Goal: Information Seeking & Learning: Learn about a topic

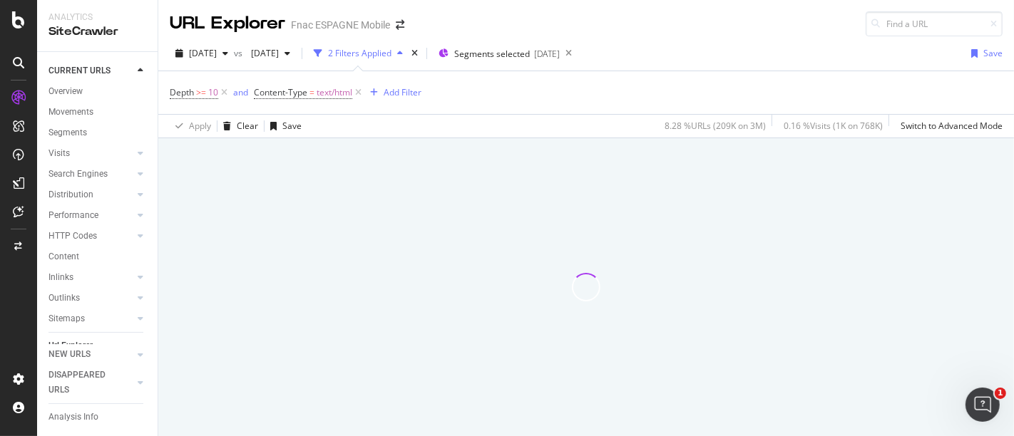
click at [22, 100] on icon at bounding box center [18, 98] width 14 height 14
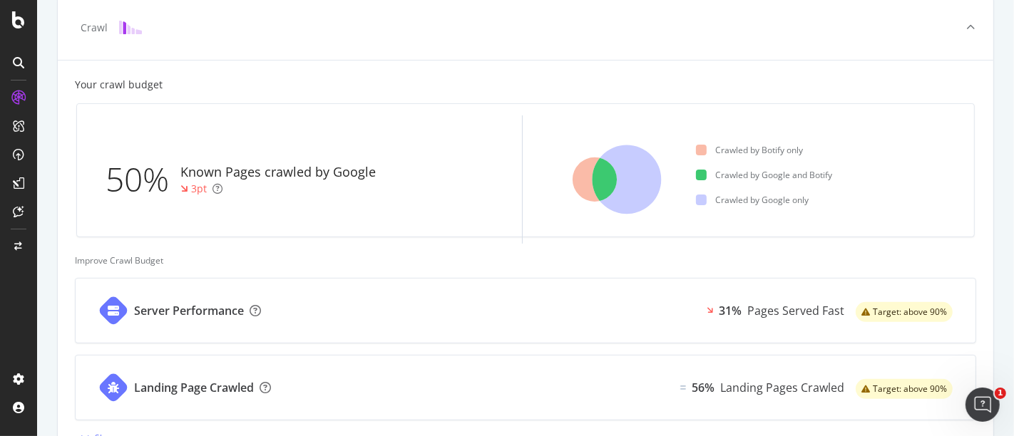
scroll to position [349, 0]
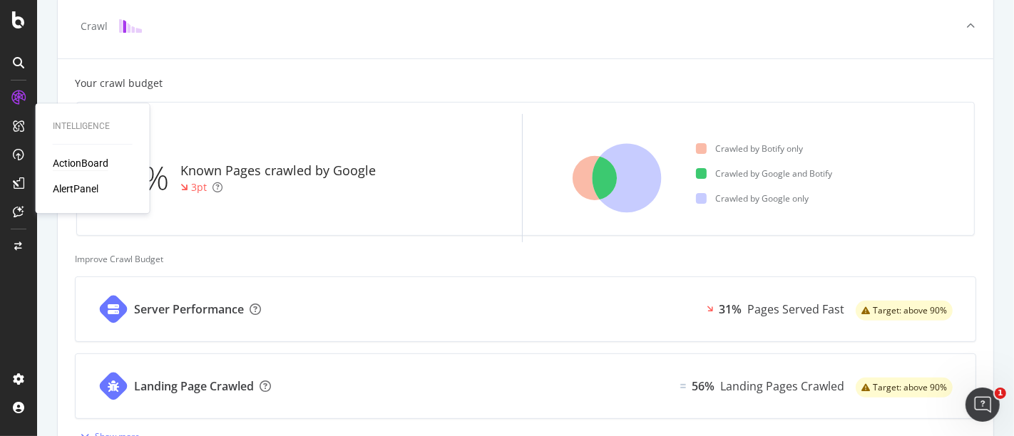
click at [73, 162] on div "ActionBoard" at bounding box center [81, 163] width 56 height 14
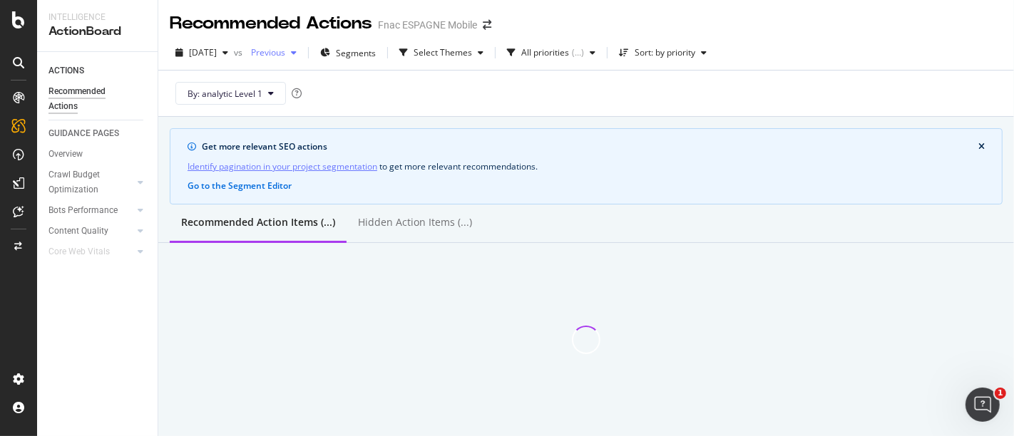
click at [282, 60] on div "Previous" at bounding box center [273, 52] width 57 height 21
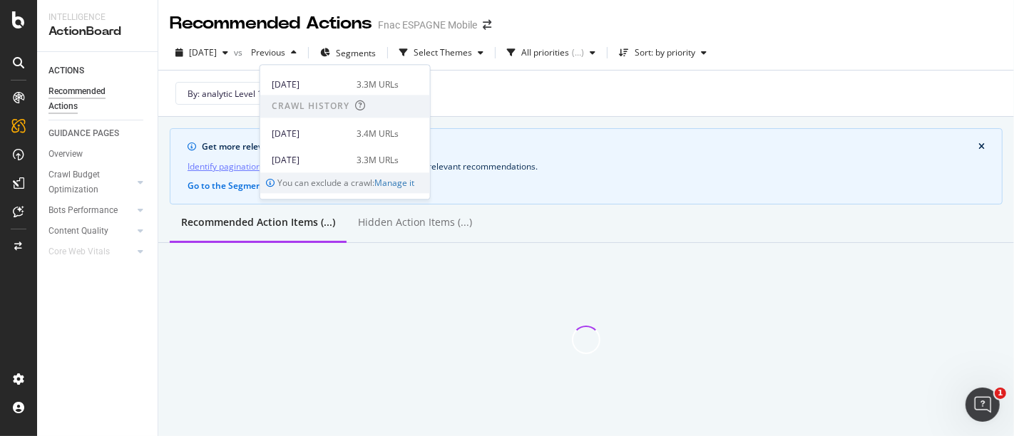
scroll to position [269, 0]
click at [364, 164] on div "[DATE] 3.4M URLs" at bounding box center [345, 174] width 170 height 21
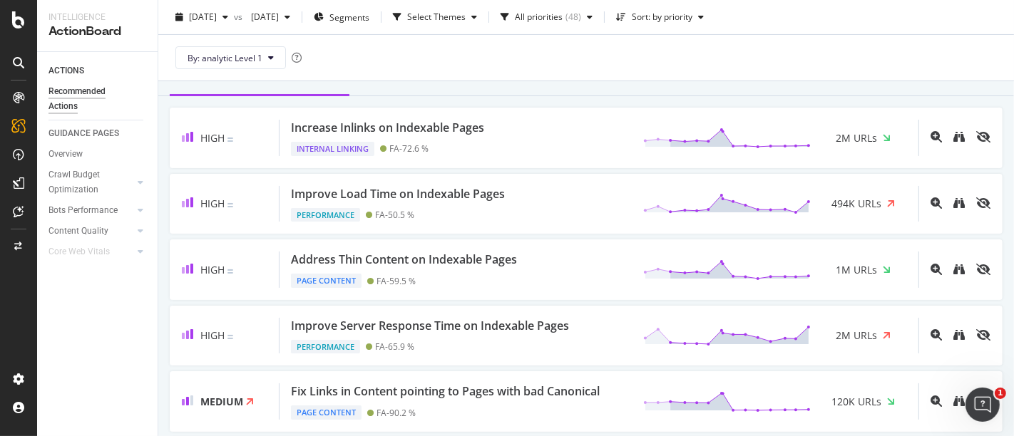
scroll to position [146, 0]
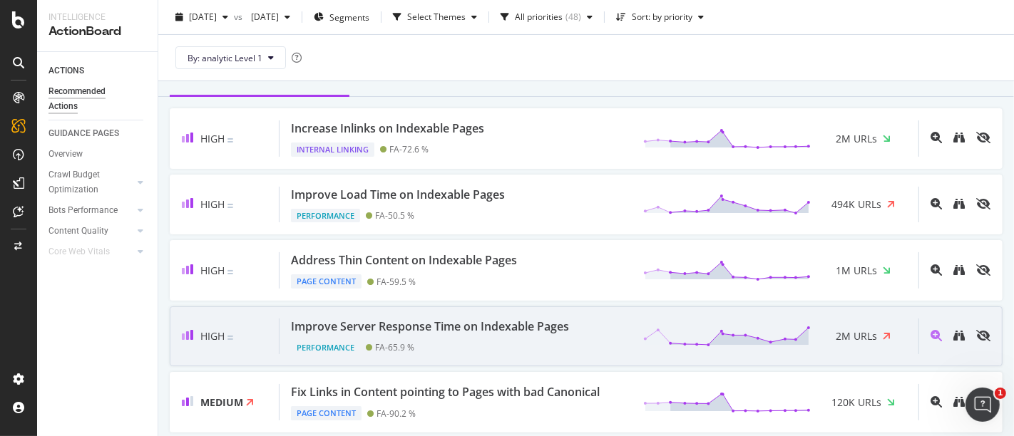
click at [502, 335] on div "Performance FA - 65.9 %" at bounding box center [433, 345] width 284 height 20
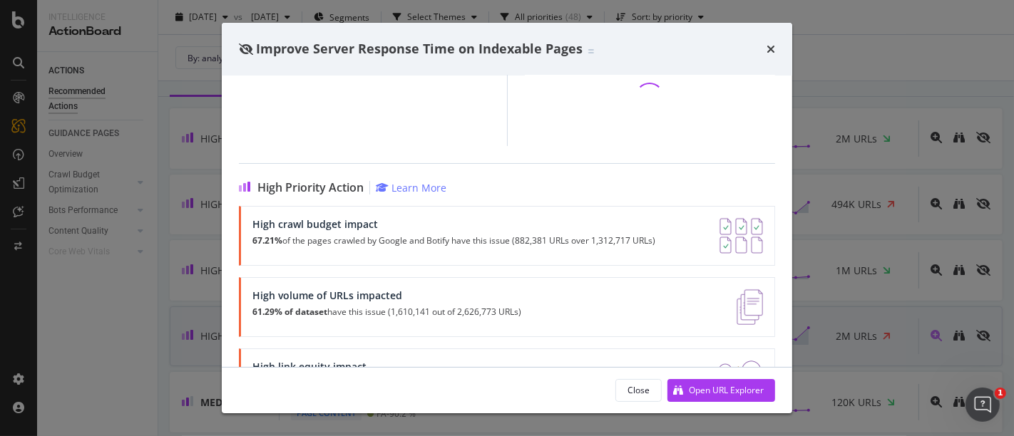
scroll to position [232, 0]
click at [767, 50] on icon "times" at bounding box center [771, 48] width 9 height 11
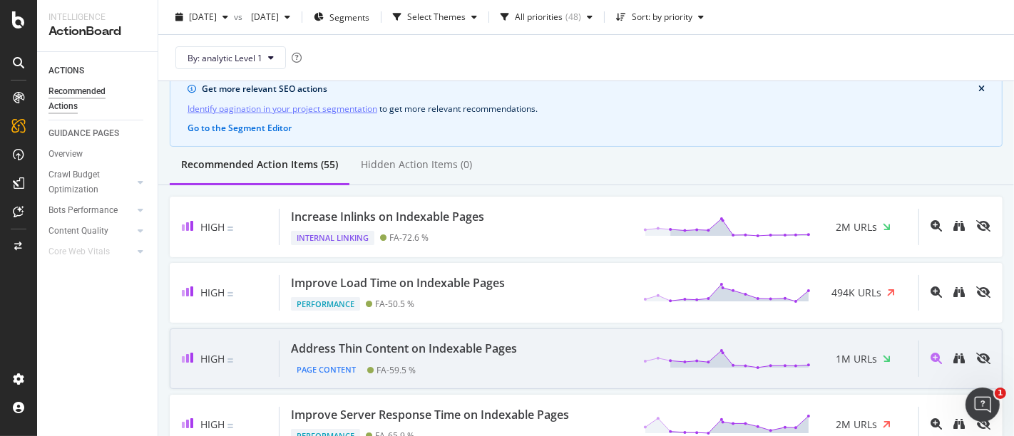
scroll to position [58, 0]
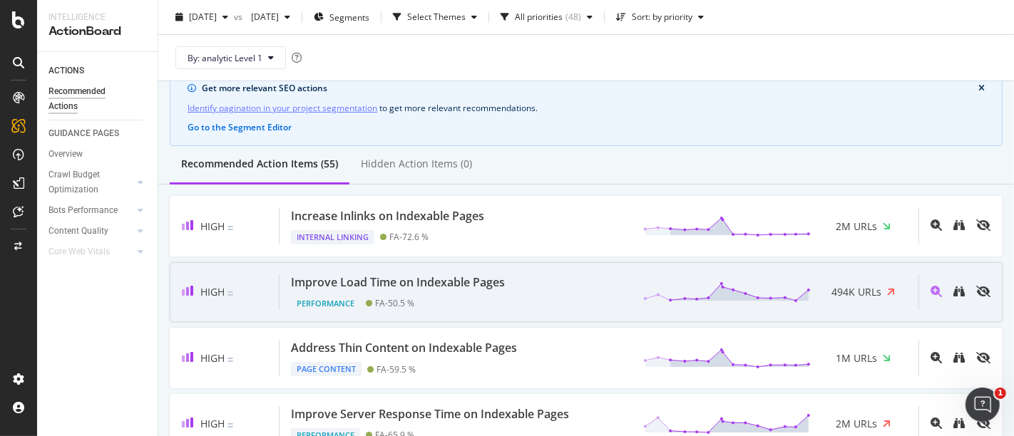
click at [558, 264] on div "High Improve Load Time on Indexable Pages Performance FA - 50.5 % 494K URLs" at bounding box center [586, 292] width 833 height 61
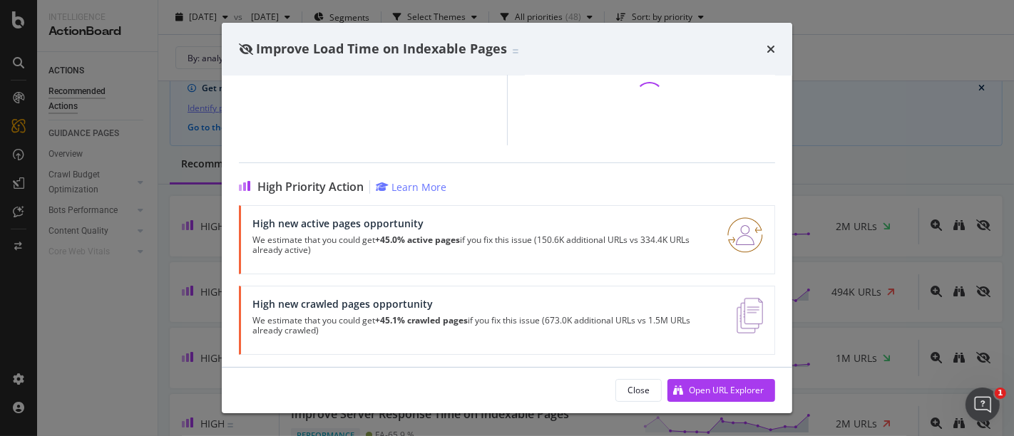
scroll to position [234, 0]
click at [709, 388] on div "Open URL Explorer" at bounding box center [726, 390] width 75 height 12
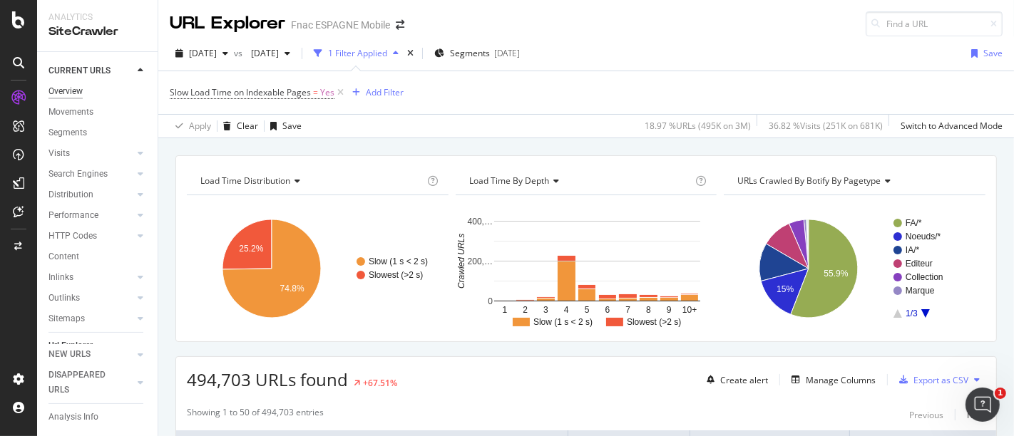
click at [67, 86] on div "Overview" at bounding box center [65, 91] width 34 height 15
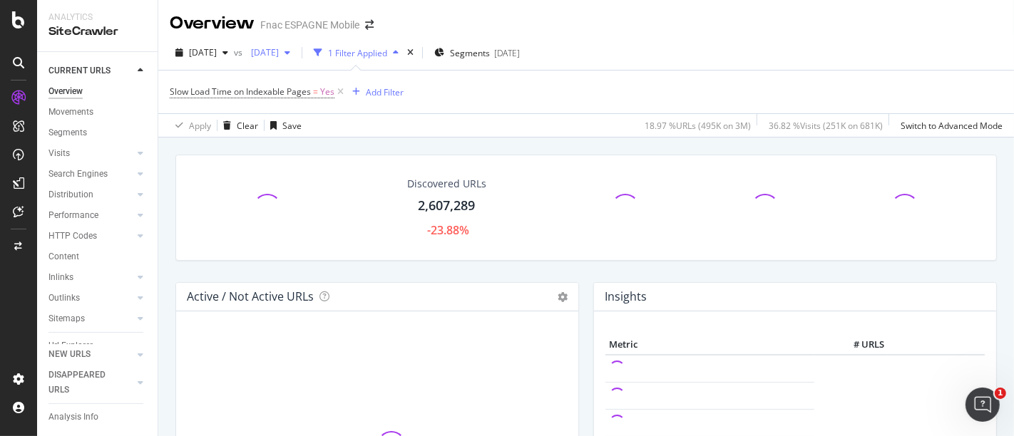
click at [279, 51] on span "[DATE]" at bounding box center [262, 52] width 34 height 12
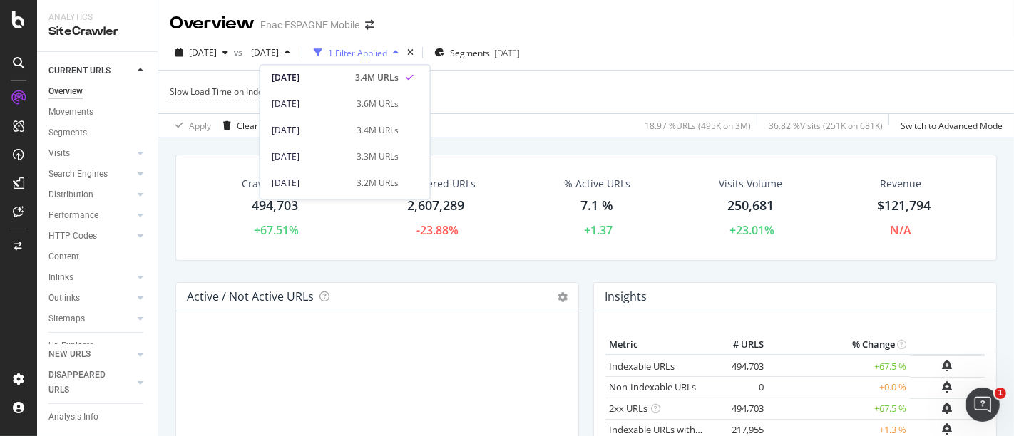
scroll to position [364, 0]
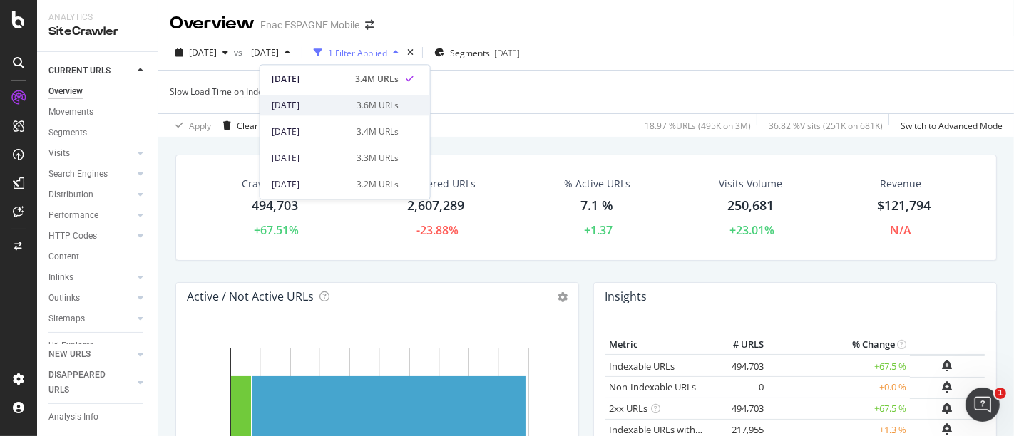
click at [332, 108] on div "[DATE]" at bounding box center [310, 105] width 76 height 13
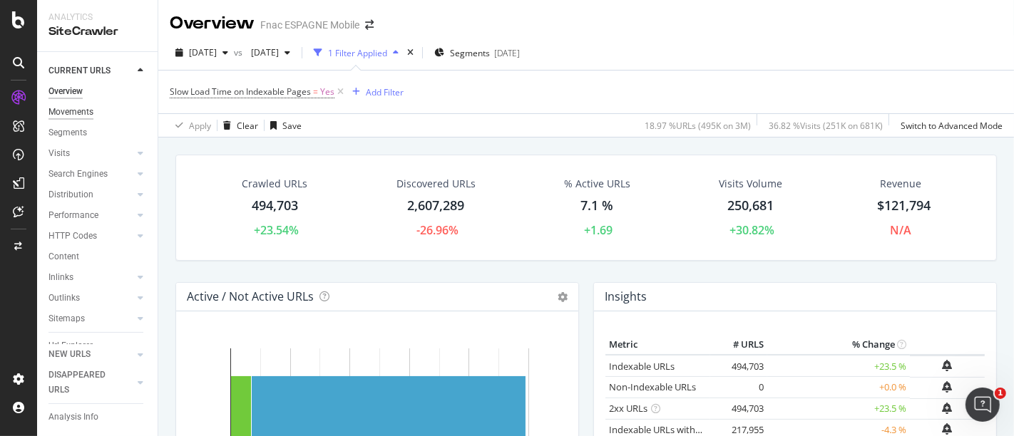
click at [75, 114] on div "Movements" at bounding box center [70, 112] width 45 height 15
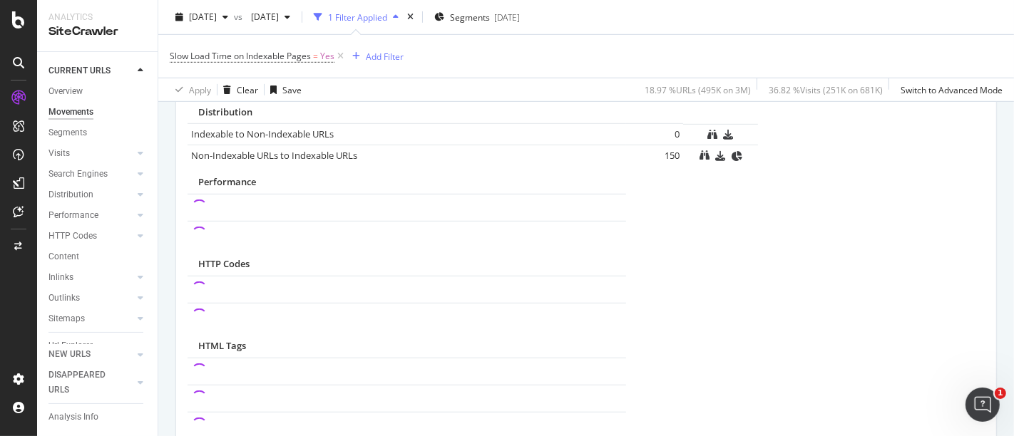
scroll to position [733, 0]
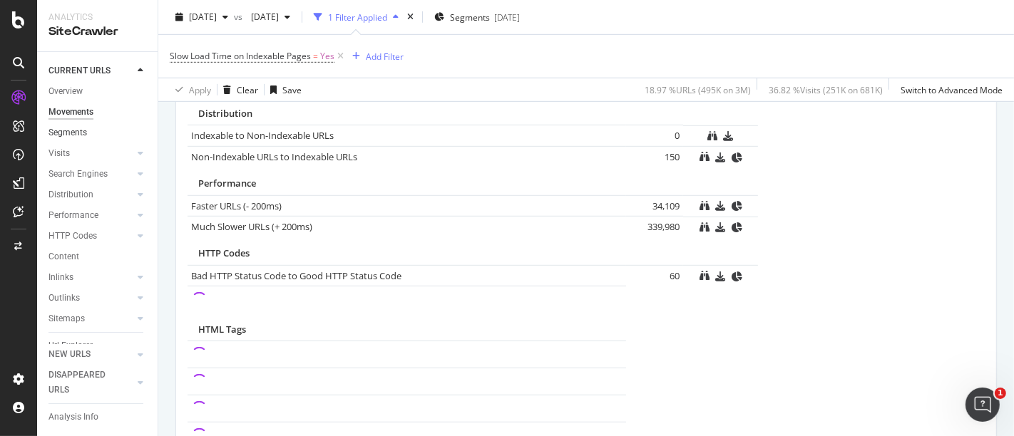
click at [88, 130] on link "Segments" at bounding box center [97, 132] width 99 height 15
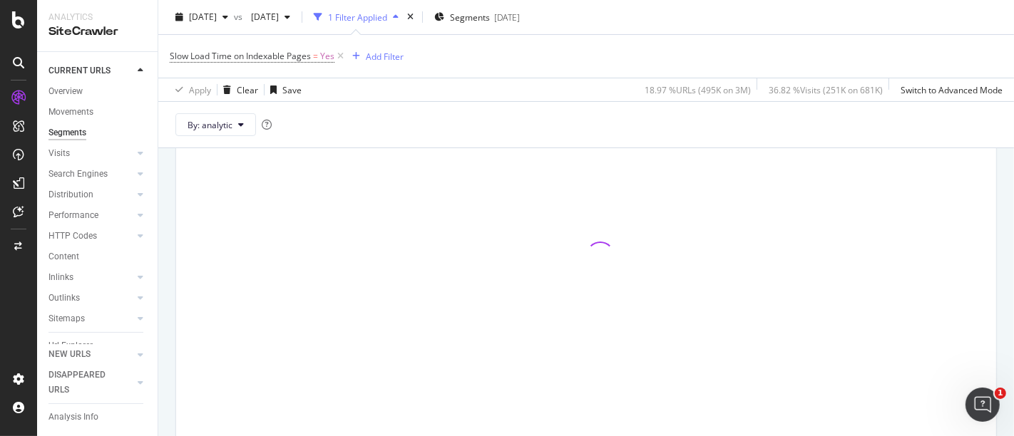
scroll to position [221, 0]
